Goal: Task Accomplishment & Management: Manage account settings

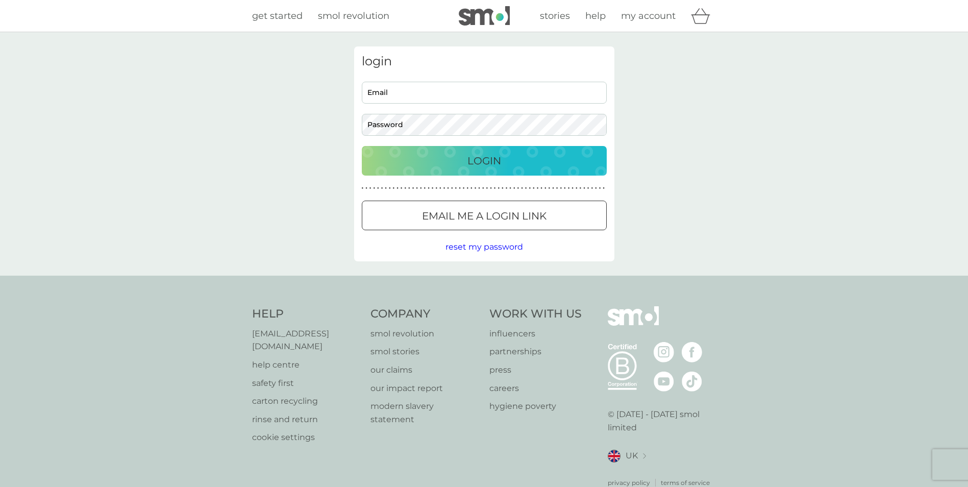
click at [387, 95] on input "Email" at bounding box center [484, 93] width 245 height 22
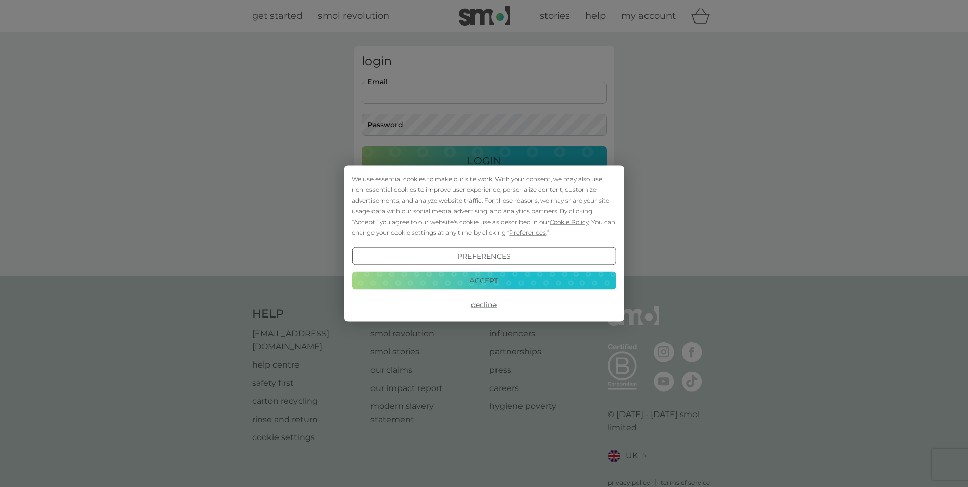
type input "selinamogster@hotmail.co.uk"
click at [476, 280] on button "Accept" at bounding box center [484, 280] width 264 height 18
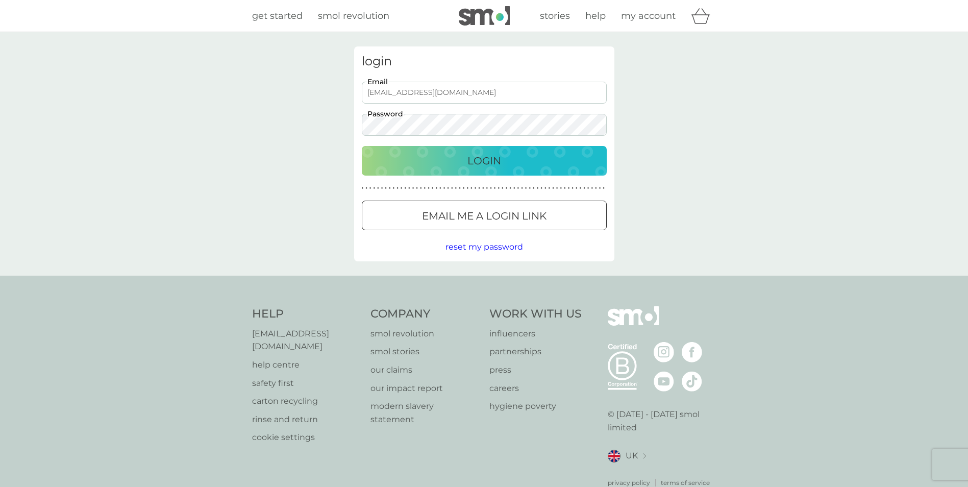
click at [453, 169] on button "Login" at bounding box center [484, 161] width 245 height 30
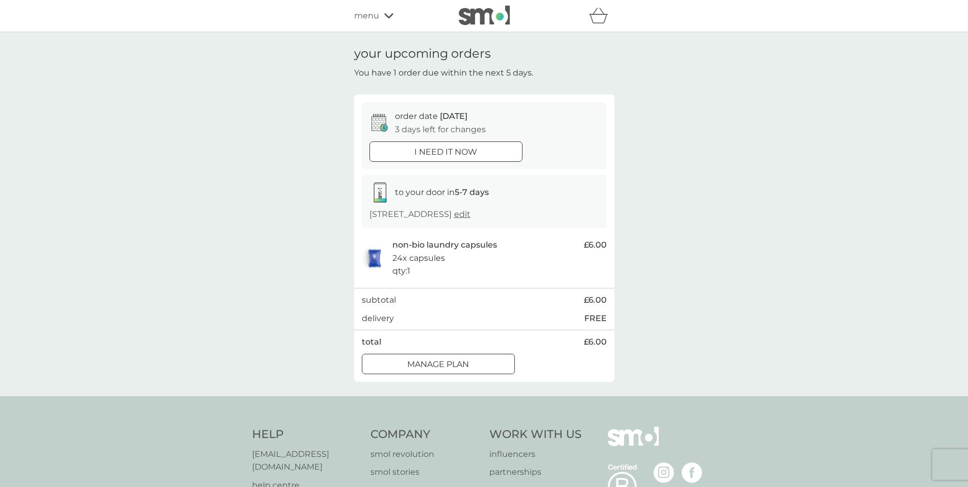
click at [412, 362] on p "Manage plan" at bounding box center [438, 364] width 62 height 13
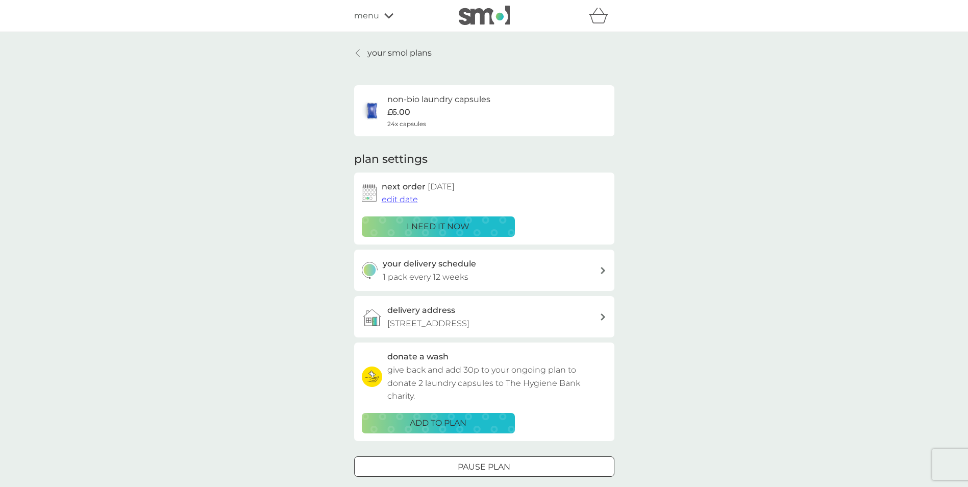
click at [402, 198] on span "edit date" at bounding box center [400, 200] width 36 height 10
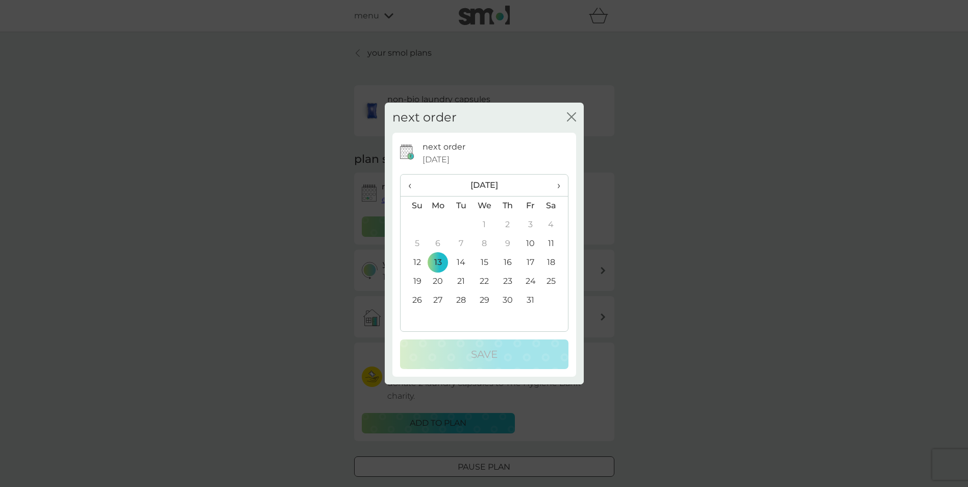
click at [528, 299] on td "31" at bounding box center [530, 300] width 23 height 19
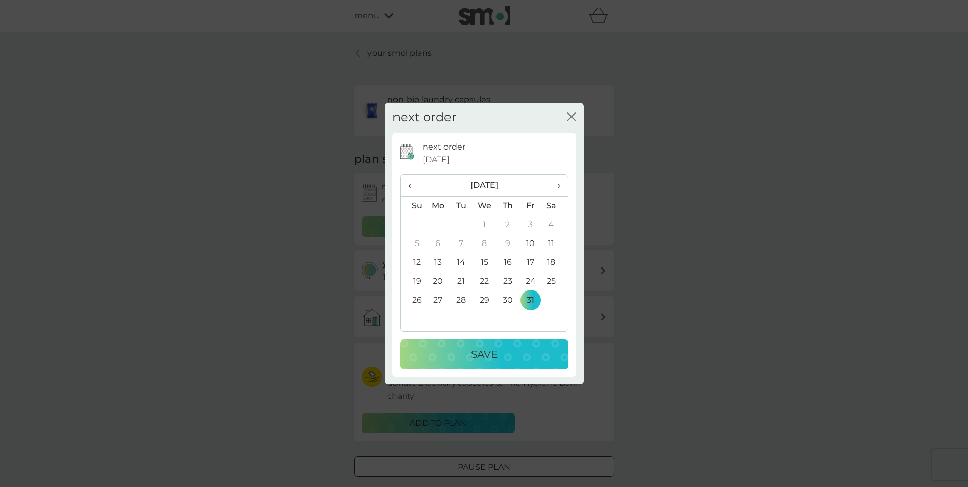
click at [471, 358] on p "Save" at bounding box center [484, 354] width 27 height 16
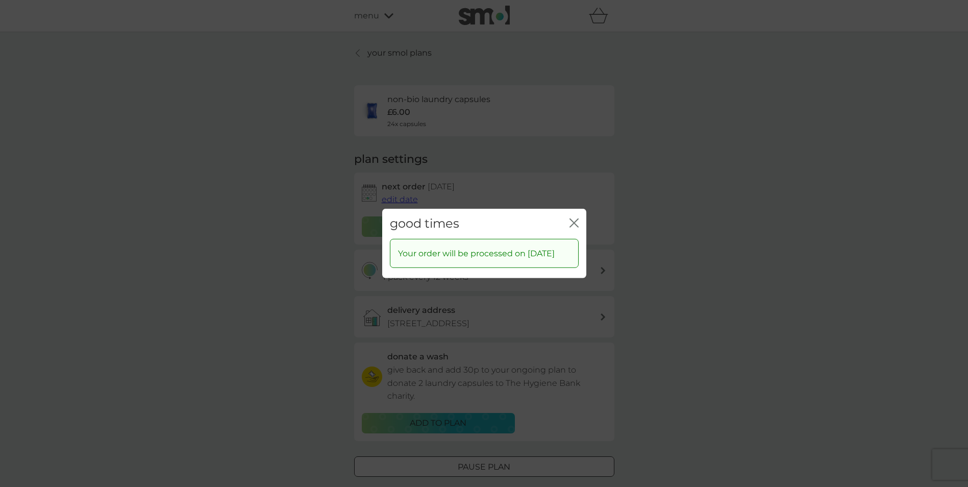
click at [574, 219] on icon "close" at bounding box center [574, 223] width 9 height 9
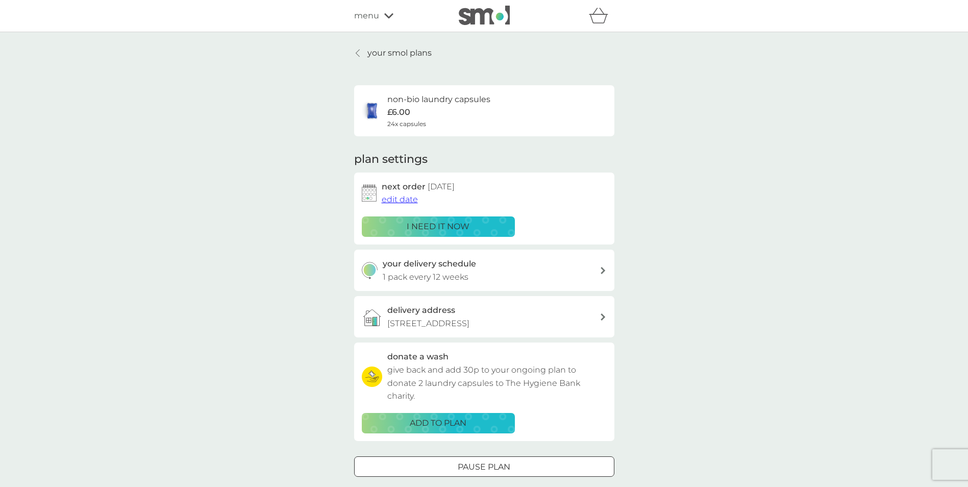
click at [600, 19] on icon "basket" at bounding box center [598, 16] width 19 height 16
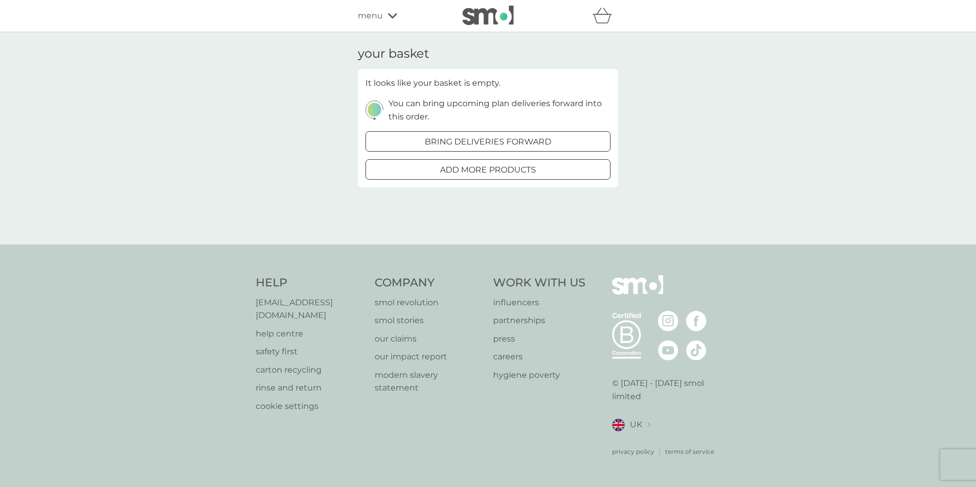
click at [463, 170] on p "add more products" at bounding box center [488, 169] width 96 height 13
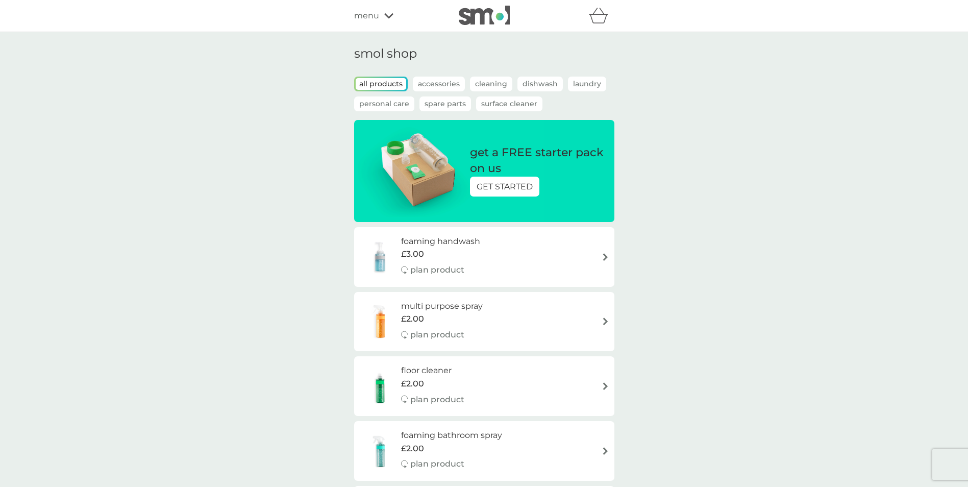
click at [518, 80] on p "Dishwash" at bounding box center [540, 84] width 45 height 15
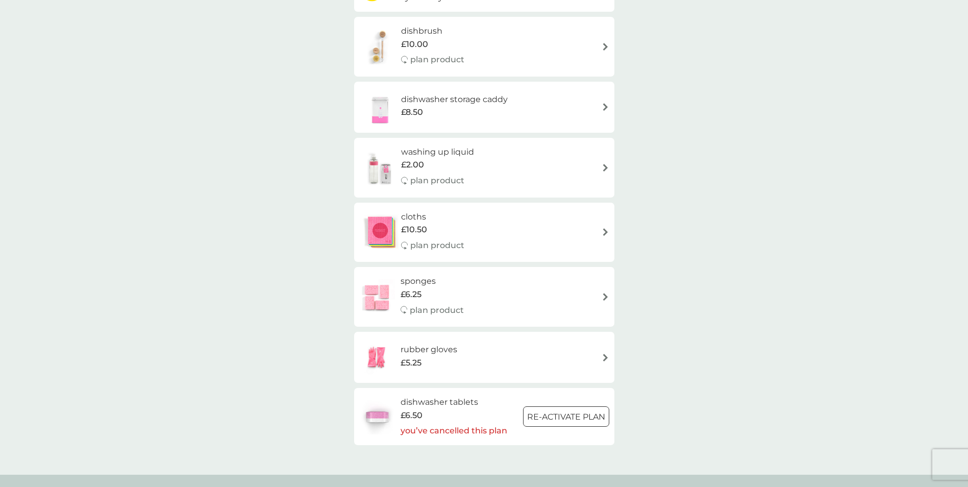
scroll to position [153, 0]
click at [553, 411] on div at bounding box center [566, 414] width 37 height 11
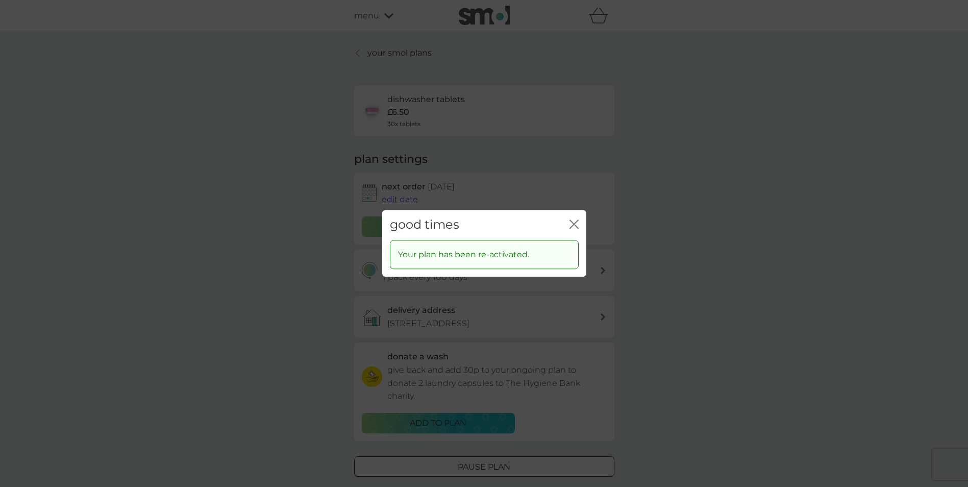
click at [574, 224] on icon "close" at bounding box center [576, 224] width 4 height 8
